Goal: Find specific page/section: Find specific page/section

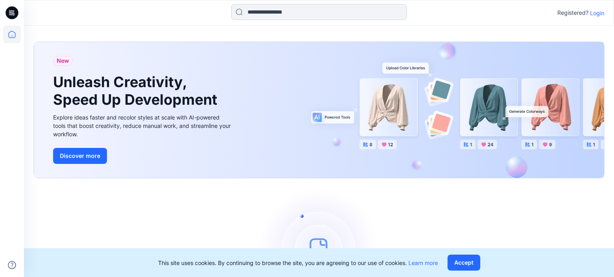
click at [268, 16] on input at bounding box center [319, 12] width 176 height 16
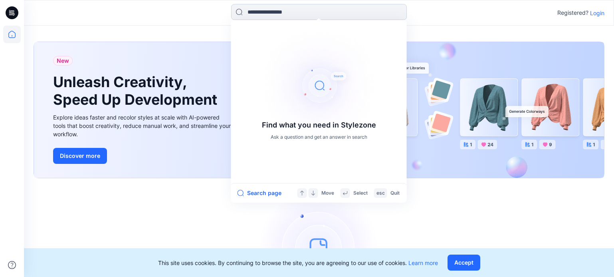
click at [262, 12] on input at bounding box center [319, 12] width 176 height 16
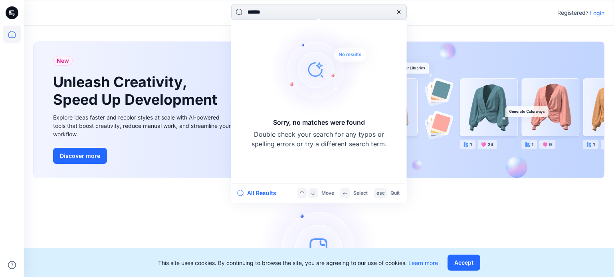
click at [248, 12] on input "******" at bounding box center [319, 12] width 176 height 16
type input "**********"
click at [595, 14] on p "Login" at bounding box center [597, 13] width 14 height 8
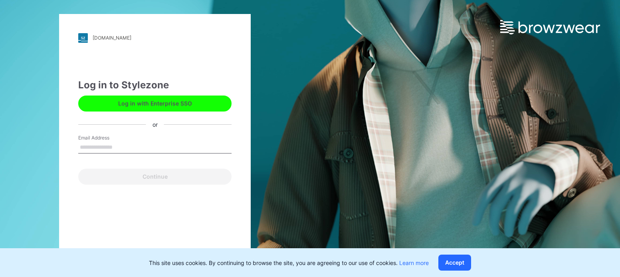
click at [177, 107] on button "Log in with Enterprise SSO" at bounding box center [154, 103] width 153 height 16
type input "**********"
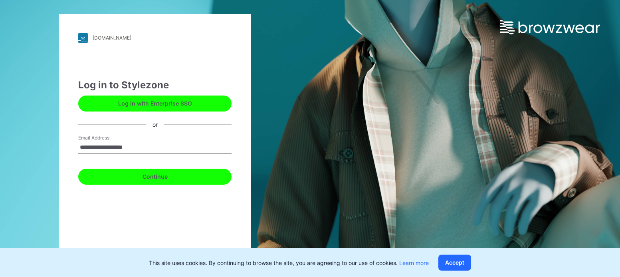
click at [157, 180] on button "Continue" at bounding box center [154, 176] width 153 height 16
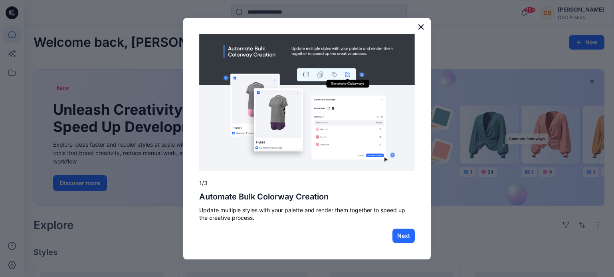
click at [421, 28] on button "×" at bounding box center [421, 26] width 8 height 13
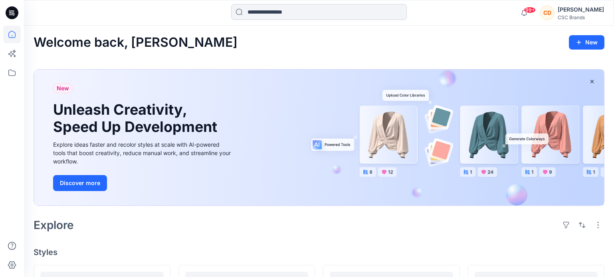
click at [319, 13] on input at bounding box center [319, 12] width 176 height 16
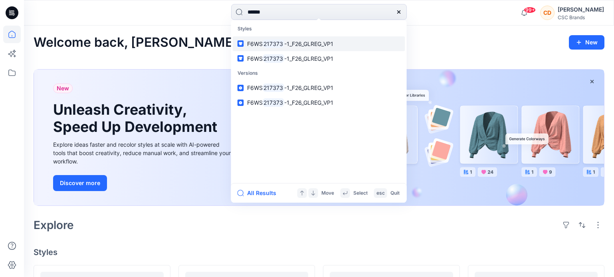
type input "******"
click at [303, 44] on span "-1_F26_GLREG_VP1" at bounding box center [308, 43] width 49 height 7
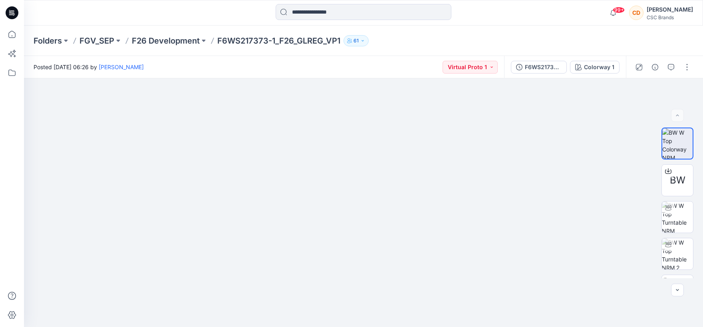
click at [417, 42] on div "Folders FGV_SEP F26 Development F6WS217373-1_F26_GLREG_VP1 61" at bounding box center [332, 40] width 597 height 11
click at [515, 14] on div at bounding box center [363, 13] width 339 height 18
click at [489, 42] on div "Folders FGV_SEP F26 Development F6WS217373-1_F26_GLREG_VP1 61" at bounding box center [332, 40] width 597 height 11
click at [620, 219] on img at bounding box center [677, 216] width 31 height 31
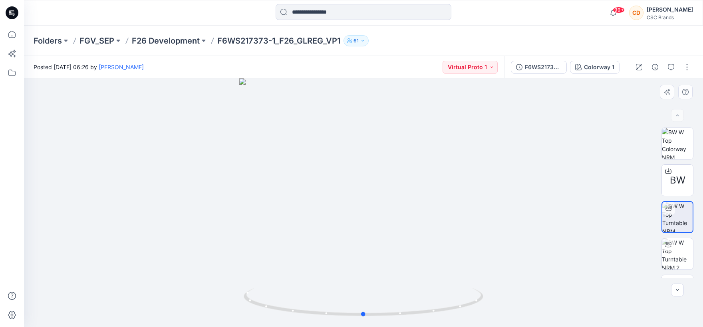
click at [410, 105] on div at bounding box center [363, 202] width 679 height 248
drag, startPoint x: 378, startPoint y: 193, endPoint x: 325, endPoint y: 196, distance: 52.8
click at [325, 196] on div at bounding box center [363, 202] width 679 height 248
drag, startPoint x: 378, startPoint y: 212, endPoint x: 326, endPoint y: 202, distance: 53.2
click at [326, 202] on div at bounding box center [363, 202] width 679 height 248
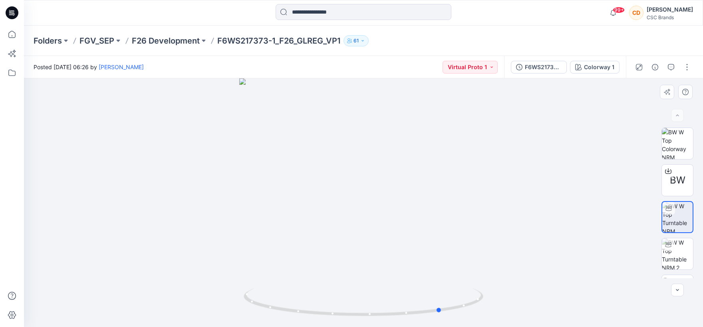
drag, startPoint x: 372, startPoint y: 213, endPoint x: 315, endPoint y: 195, distance: 59.0
click at [315, 195] on div at bounding box center [363, 202] width 679 height 248
drag, startPoint x: 462, startPoint y: 228, endPoint x: 418, endPoint y: 244, distance: 47.0
click at [395, 240] on img at bounding box center [295, 49] width 884 height 555
drag, startPoint x: 408, startPoint y: 278, endPoint x: 349, endPoint y: 273, distance: 59.7
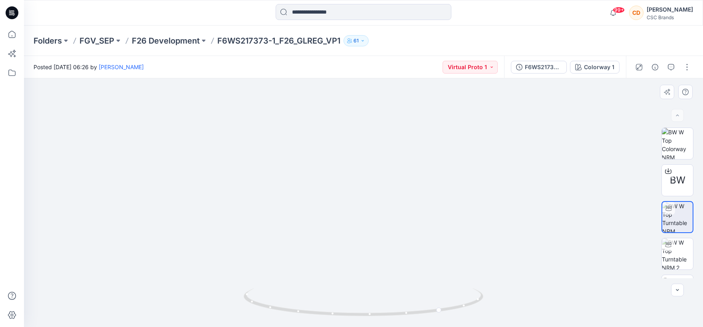
click at [349, 273] on img at bounding box center [339, 84] width 725 height 483
click at [620, 250] on img at bounding box center [677, 253] width 31 height 31
drag, startPoint x: 418, startPoint y: 220, endPoint x: 318, endPoint y: 214, distance: 100.0
click at [318, 214] on div at bounding box center [363, 202] width 679 height 248
drag, startPoint x: 402, startPoint y: 239, endPoint x: 341, endPoint y: 234, distance: 62.1
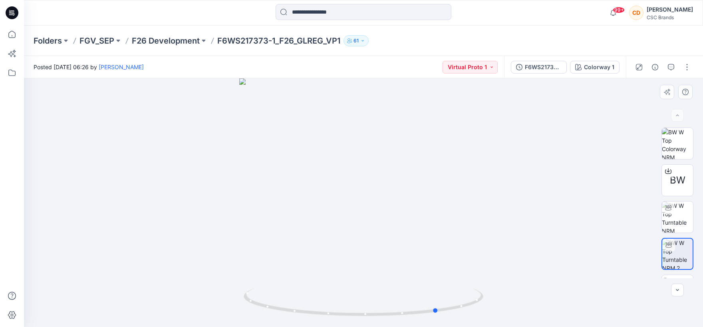
click at [341, 234] on div at bounding box center [363, 202] width 679 height 248
drag, startPoint x: 381, startPoint y: 242, endPoint x: 339, endPoint y: 239, distance: 42.8
click at [339, 239] on div at bounding box center [363, 202] width 679 height 248
click at [304, 12] on input at bounding box center [363, 12] width 176 height 16
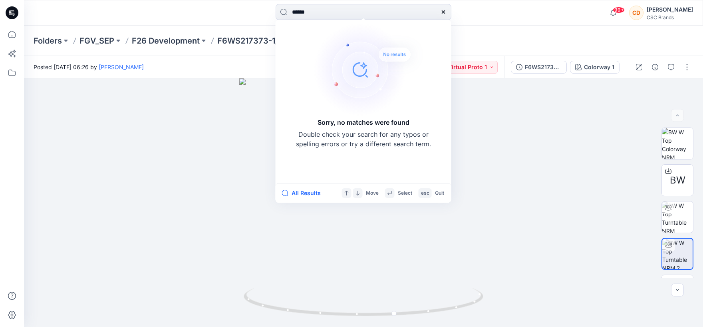
type input "******"
click at [443, 13] on icon at bounding box center [443, 12] width 6 height 6
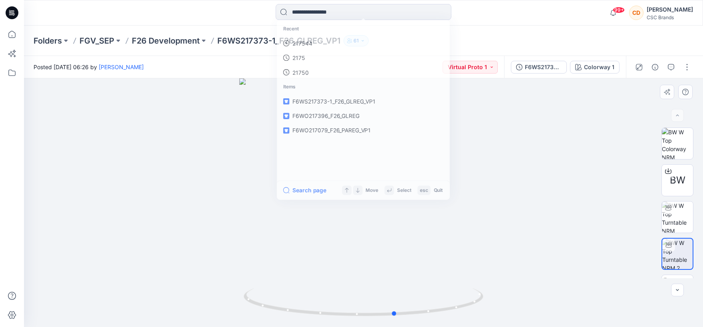
click at [614, 203] on div at bounding box center [363, 202] width 679 height 248
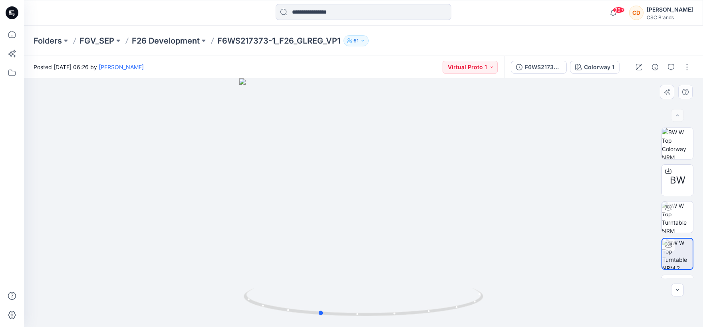
drag, startPoint x: 461, startPoint y: 258, endPoint x: 385, endPoint y: 256, distance: 75.9
click at [385, 256] on div at bounding box center [363, 202] width 679 height 248
click at [460, 265] on div at bounding box center [363, 202] width 679 height 248
